Goal: Task Accomplishment & Management: Use online tool/utility

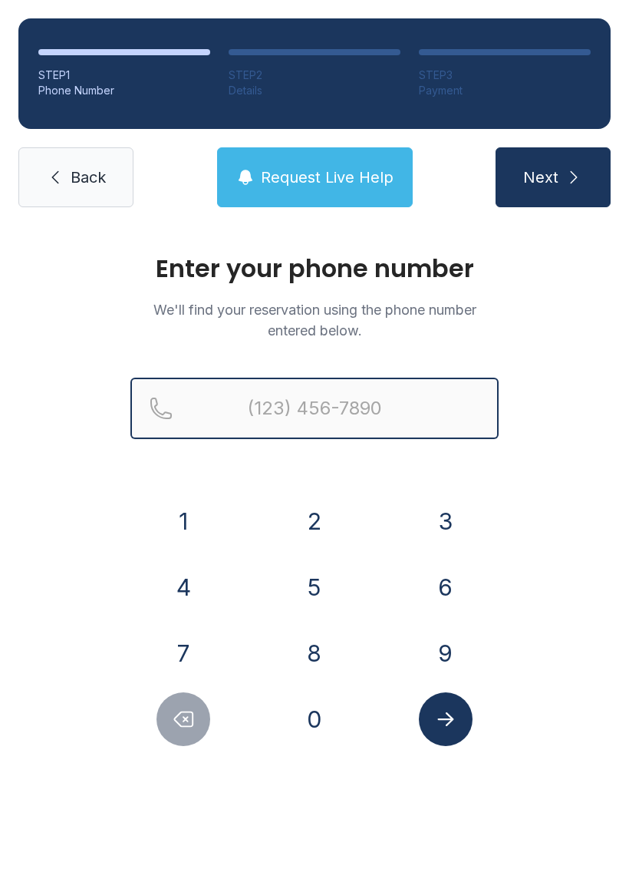
click at [292, 404] on input "Reservation phone number" at bounding box center [314, 408] width 368 height 61
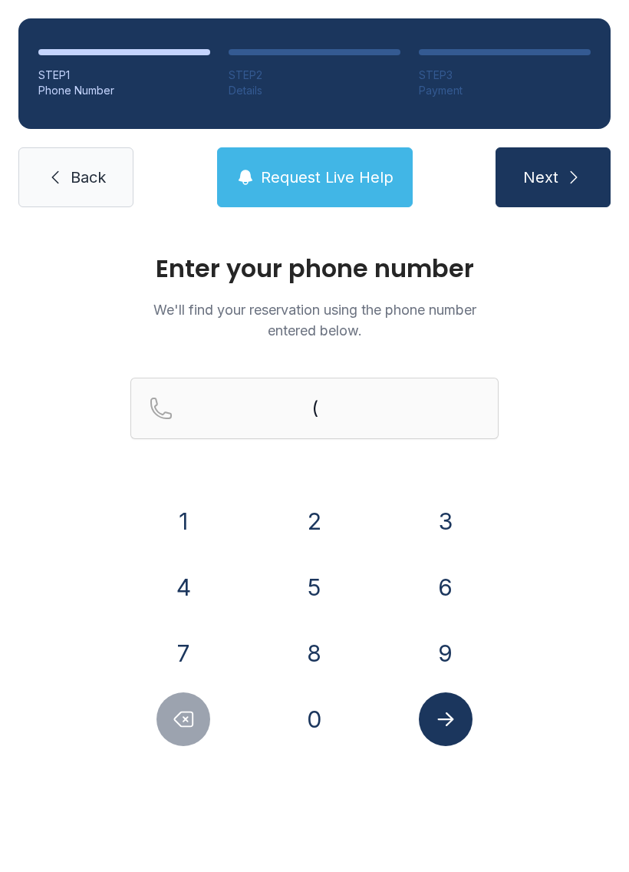
click at [437, 517] on button "3" at bounding box center [446, 521] width 54 height 54
click at [315, 577] on button "5" at bounding box center [315, 587] width 54 height 54
click at [307, 507] on button "2" at bounding box center [315, 521] width 54 height 54
click at [444, 655] on button "9" at bounding box center [446, 653] width 54 height 54
click at [443, 523] on button "3" at bounding box center [446, 521] width 54 height 54
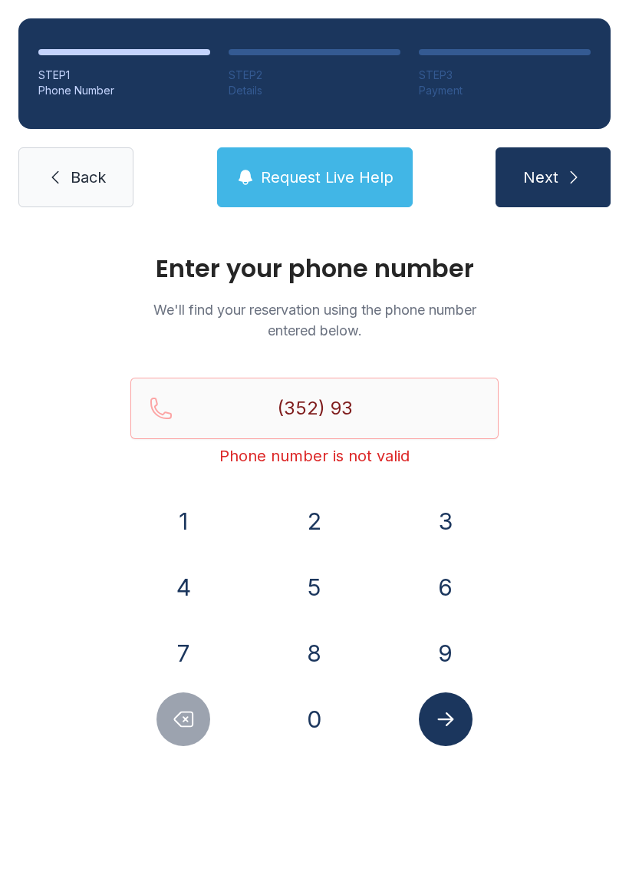
click at [443, 523] on button "3" at bounding box center [446, 521] width 54 height 54
click at [454, 506] on button "3" at bounding box center [446, 521] width 54 height 54
click at [170, 525] on button "1" at bounding box center [184, 521] width 54 height 54
click at [431, 564] on button "6" at bounding box center [446, 587] width 54 height 54
click at [444, 649] on button "9" at bounding box center [446, 653] width 54 height 54
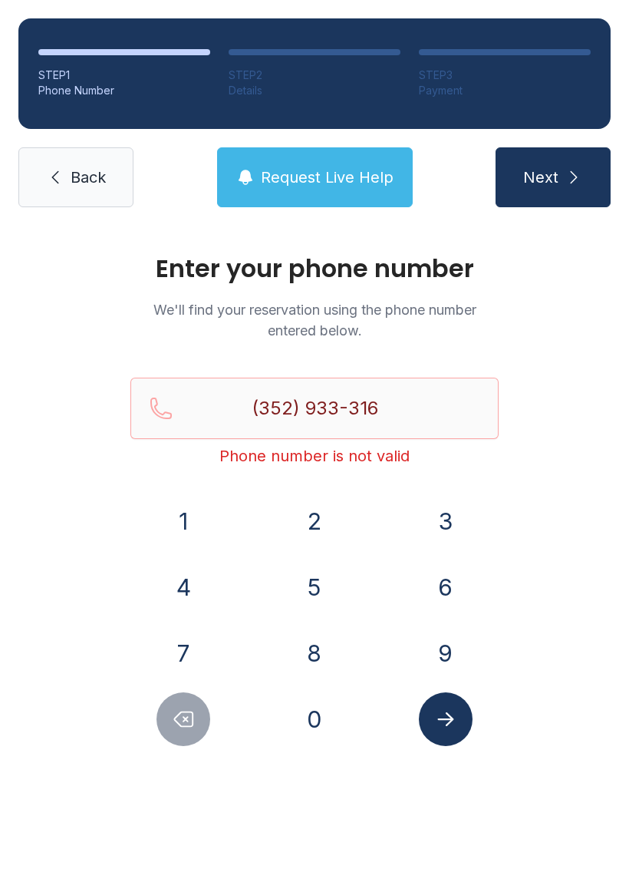
type input "[PHONE_NUMBER]"
click at [447, 715] on icon "Submit lookup form" at bounding box center [445, 719] width 23 height 23
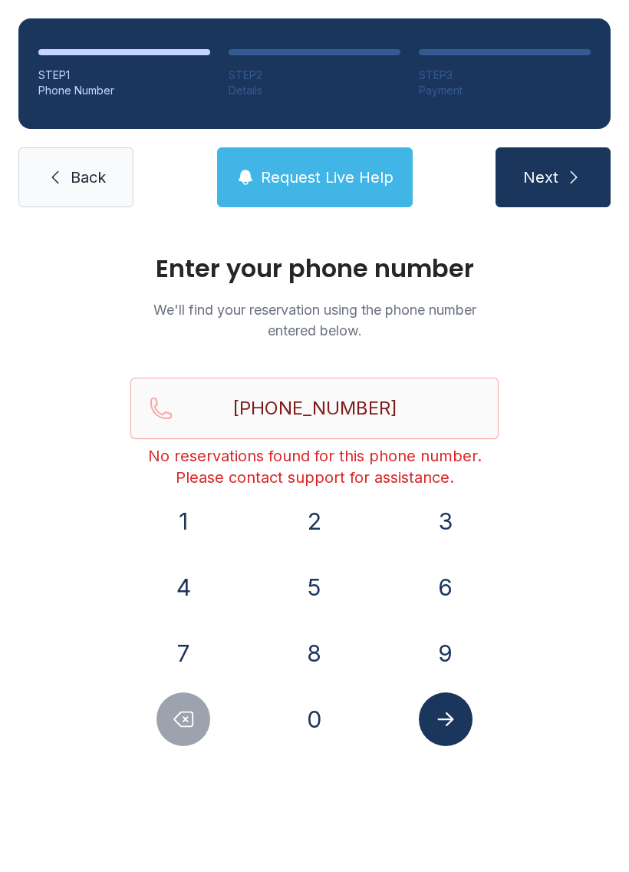
click at [49, 163] on link "Back" at bounding box center [75, 177] width 115 height 60
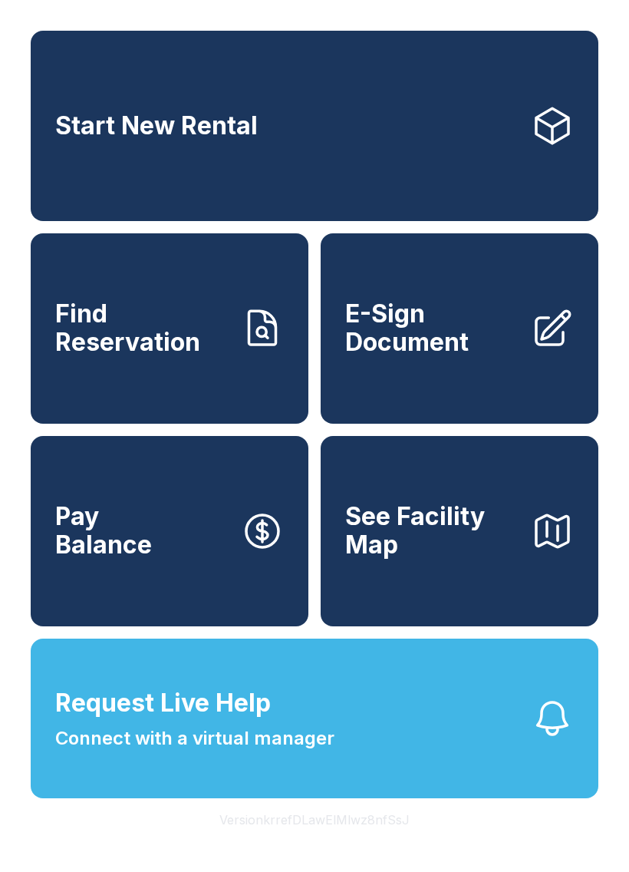
click at [416, 375] on link "E-Sign Document" at bounding box center [460, 328] width 278 height 190
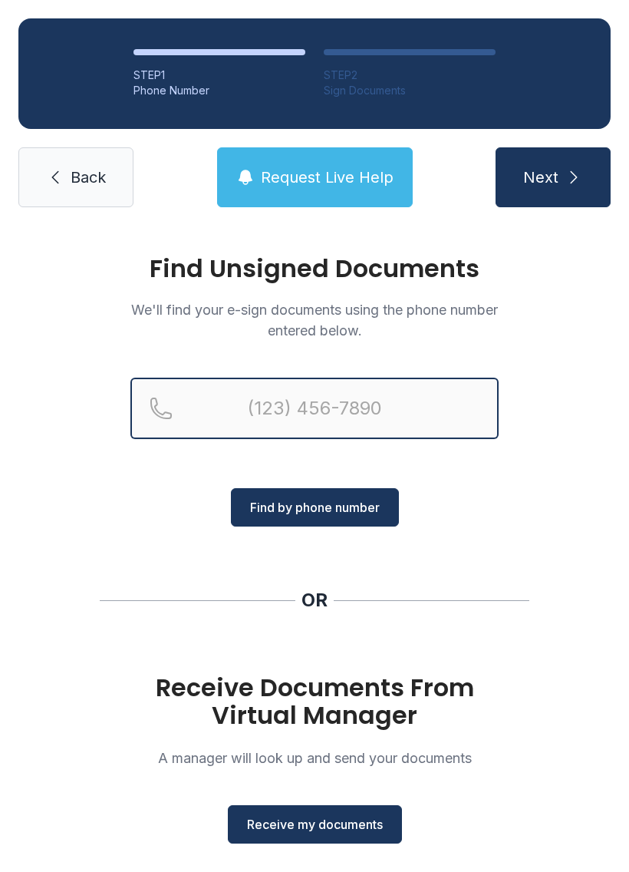
click at [355, 381] on input "Reservation phone number" at bounding box center [314, 408] width 368 height 61
type input "[PHONE_NUMBER]"
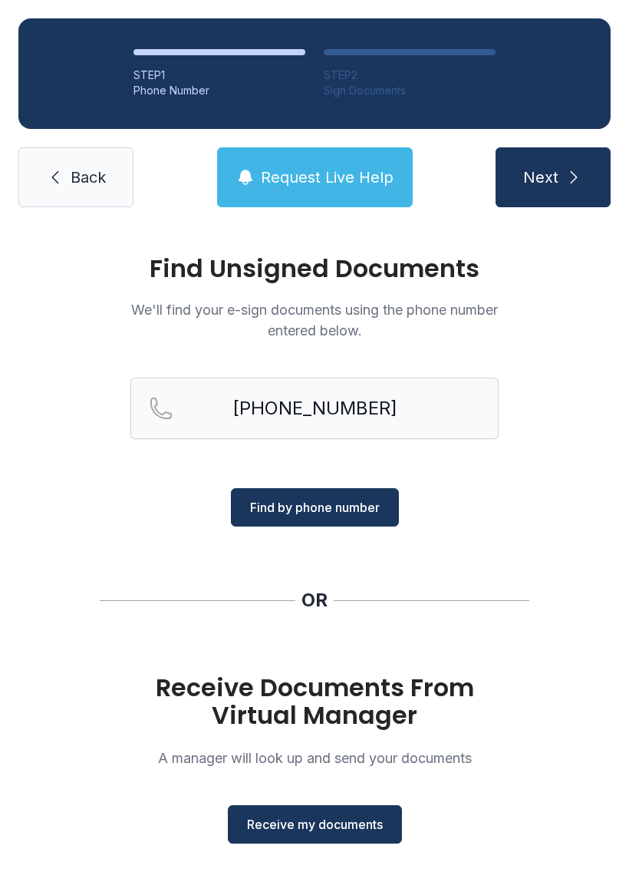
click at [355, 518] on button "Find by phone number" at bounding box center [315, 507] width 168 height 38
click at [365, 499] on span "Find by phone number" at bounding box center [315, 507] width 130 height 18
click at [322, 507] on span "Find by phone number" at bounding box center [315, 507] width 130 height 18
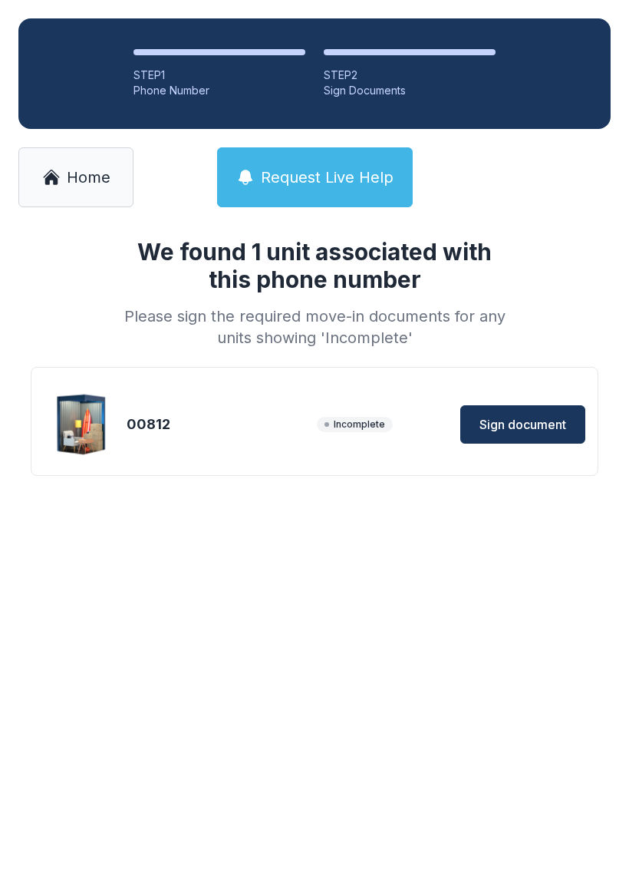
click at [519, 416] on span "Sign document" at bounding box center [523, 424] width 87 height 18
click at [486, 422] on span "Sign document" at bounding box center [523, 424] width 87 height 18
click at [87, 177] on span "Home" at bounding box center [89, 177] width 44 height 21
